Goal: Information Seeking & Learning: Learn about a topic

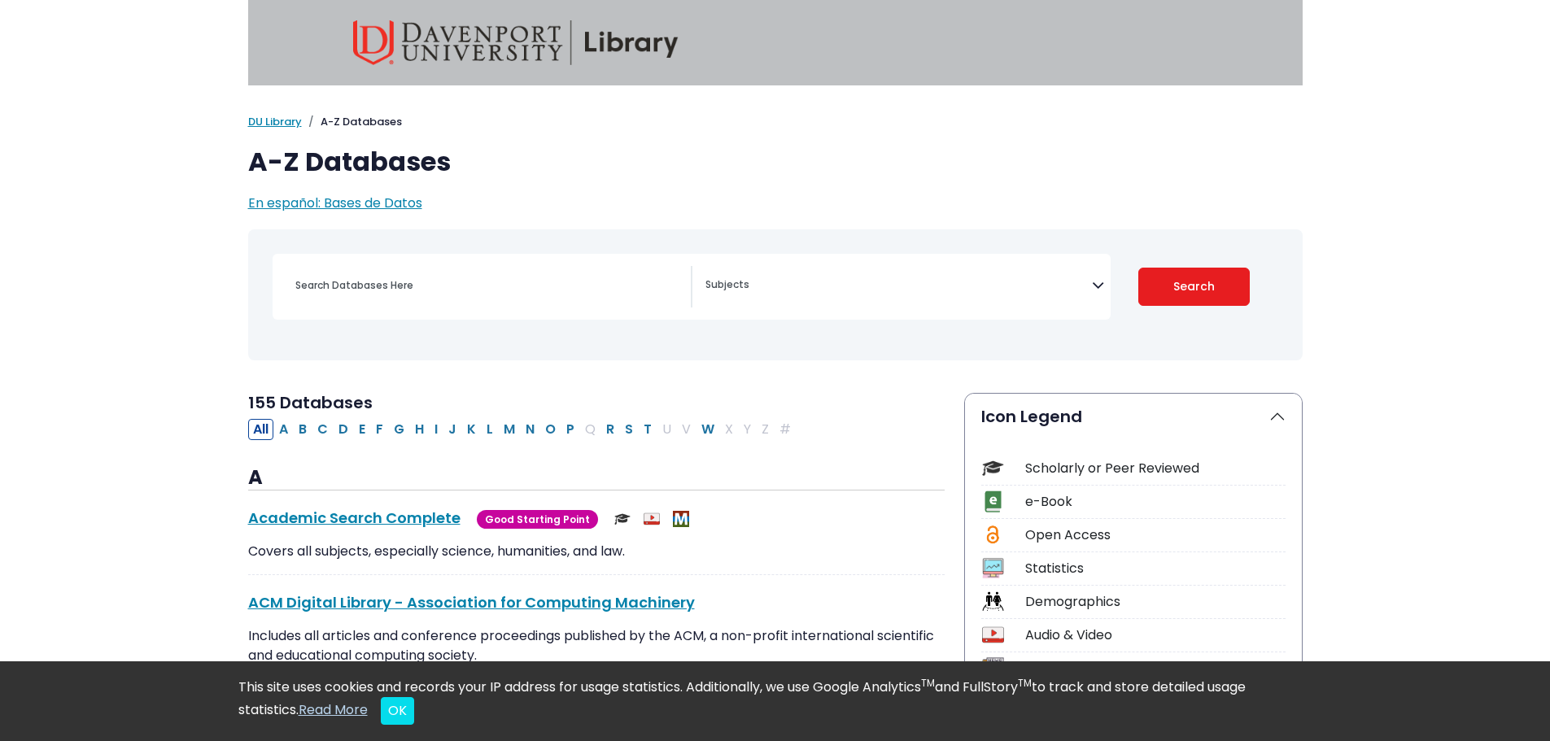
select select "Database Subject Filter"
click at [485, 276] on input "Search database by title or keyword" at bounding box center [488, 285] width 405 height 24
click at [734, 289] on textarea "Search" at bounding box center [898, 286] width 386 height 13
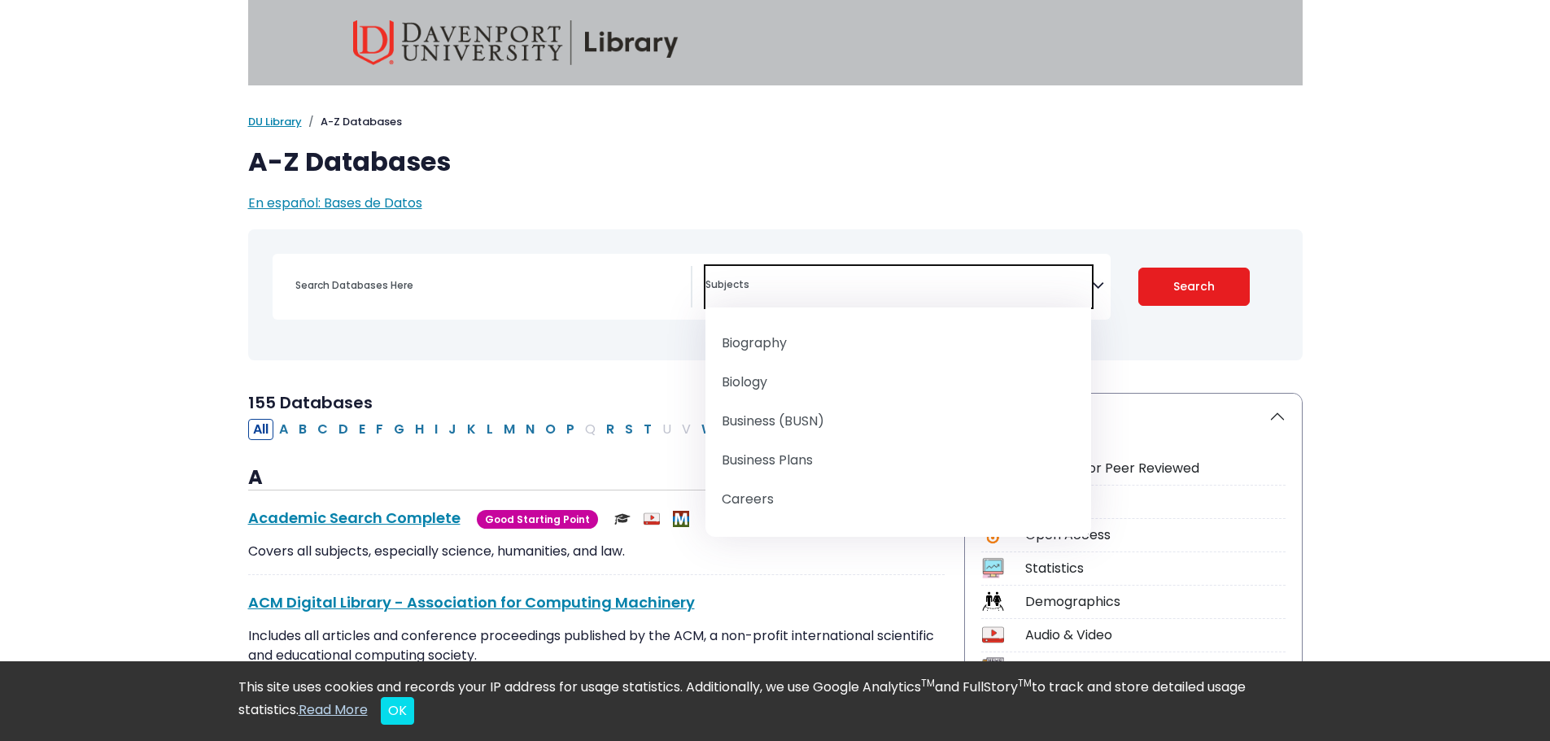
scroll to position [407, 0]
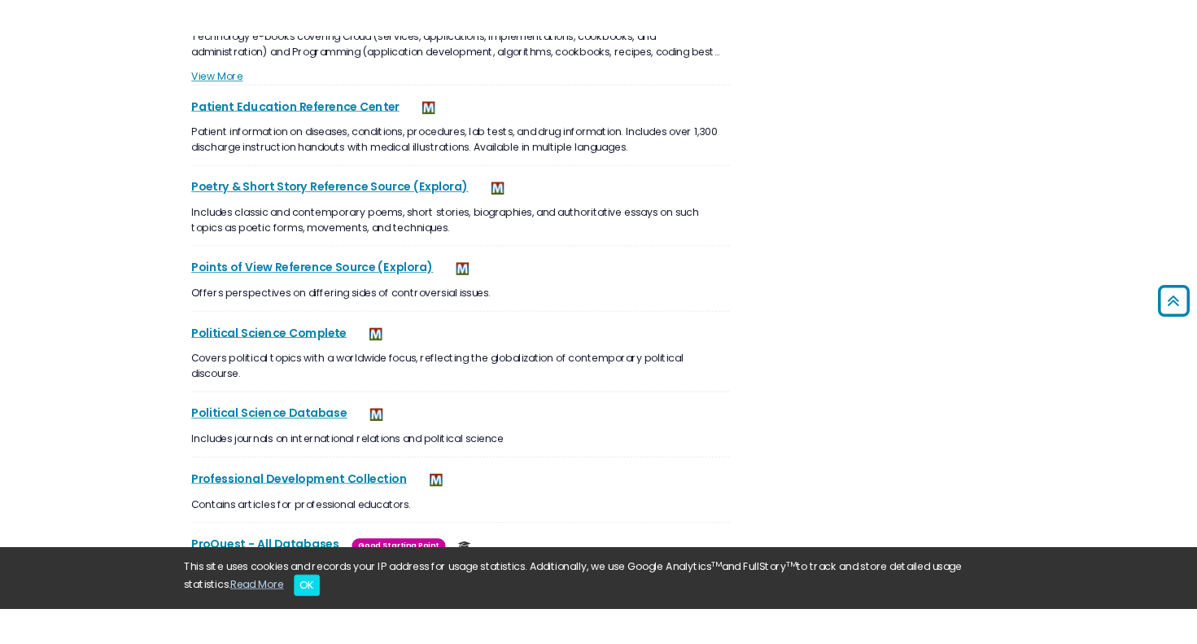
scroll to position [11146, 0]
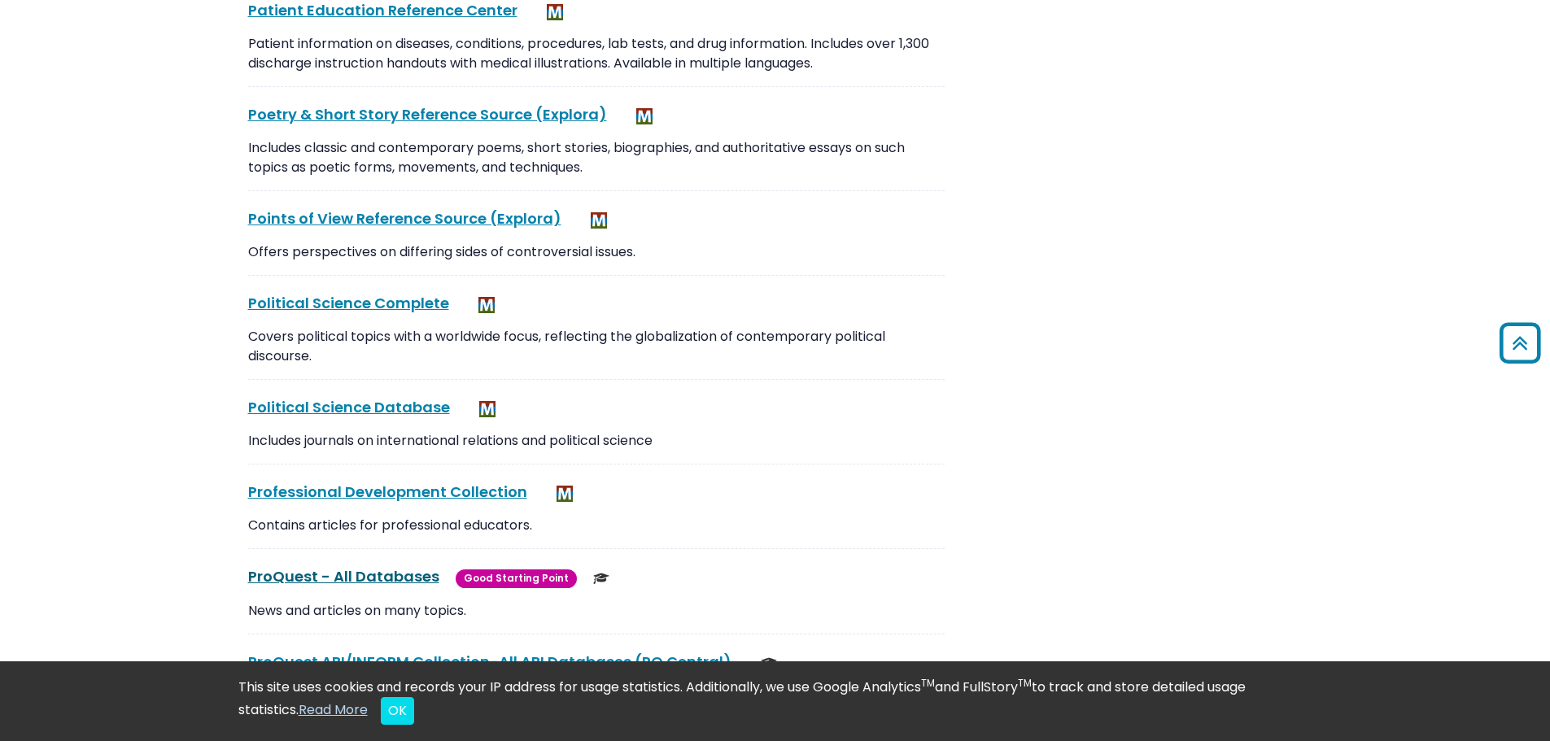
click at [397, 566] on link "ProQuest - All Databases This link opens in a new window" at bounding box center [343, 576] width 191 height 20
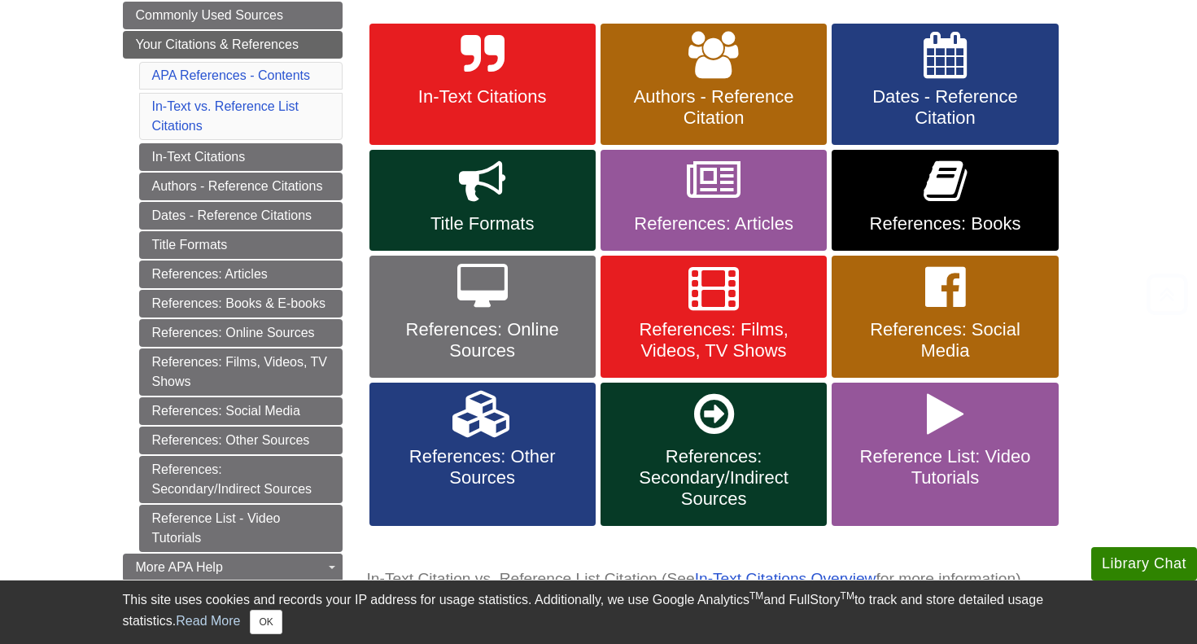
scroll to position [325, 0]
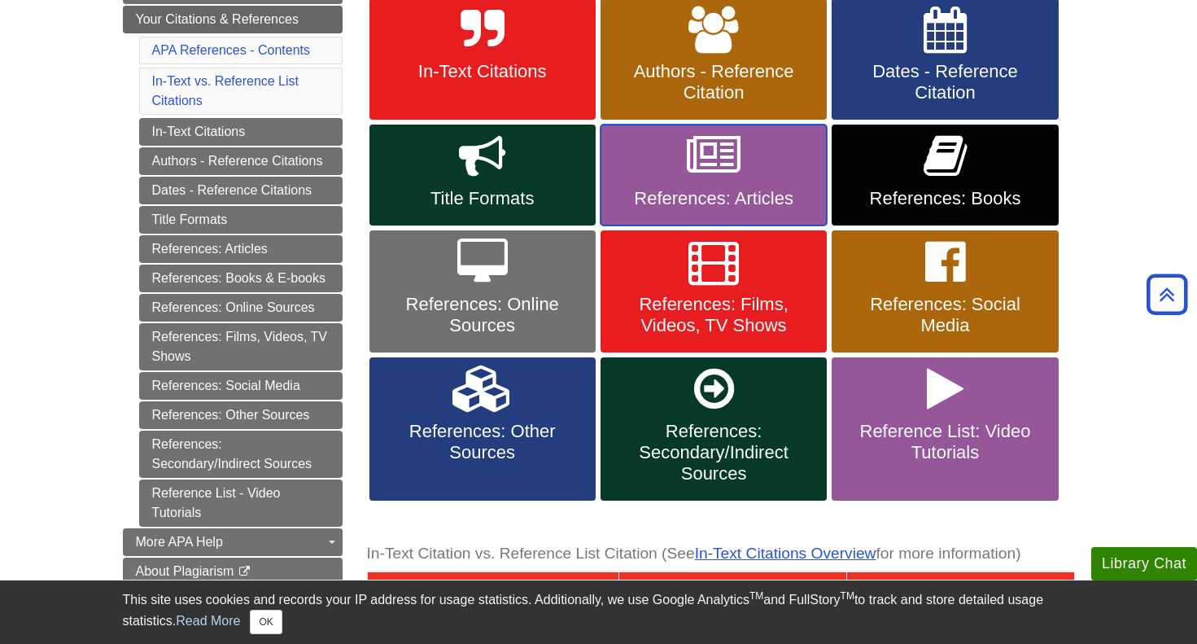
click at [646, 194] on span "References: Articles" at bounding box center [714, 198] width 202 height 21
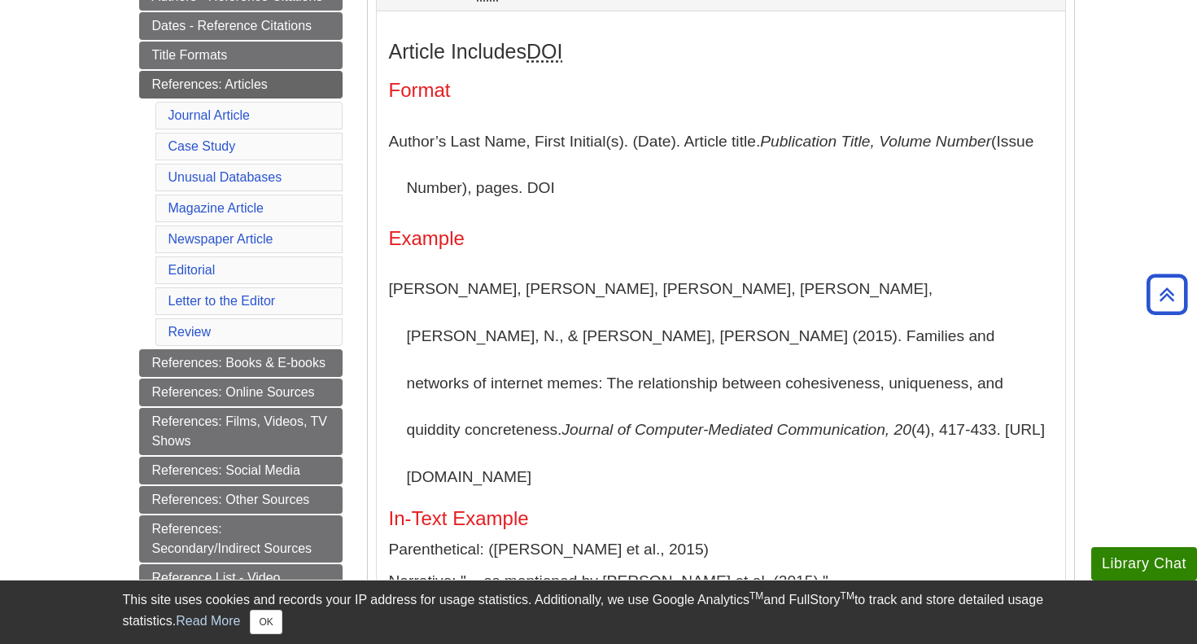
scroll to position [325, 0]
